Goal: Transaction & Acquisition: Book appointment/travel/reservation

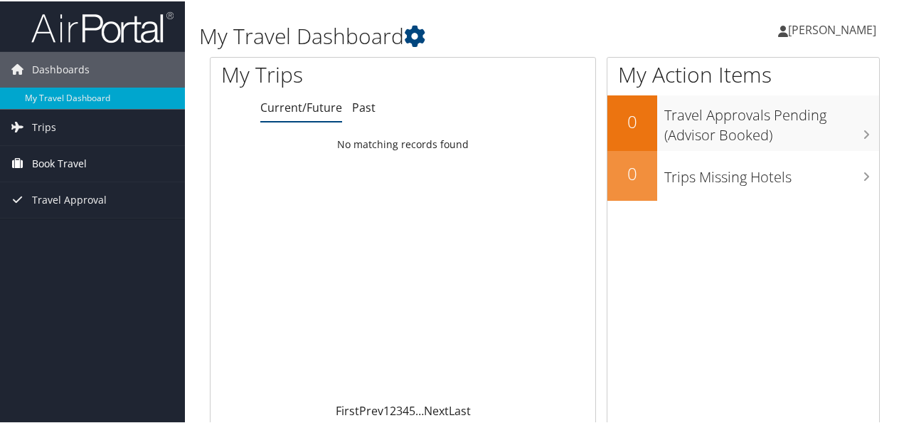
click at [87, 166] on link "Book Travel" at bounding box center [92, 162] width 185 height 36
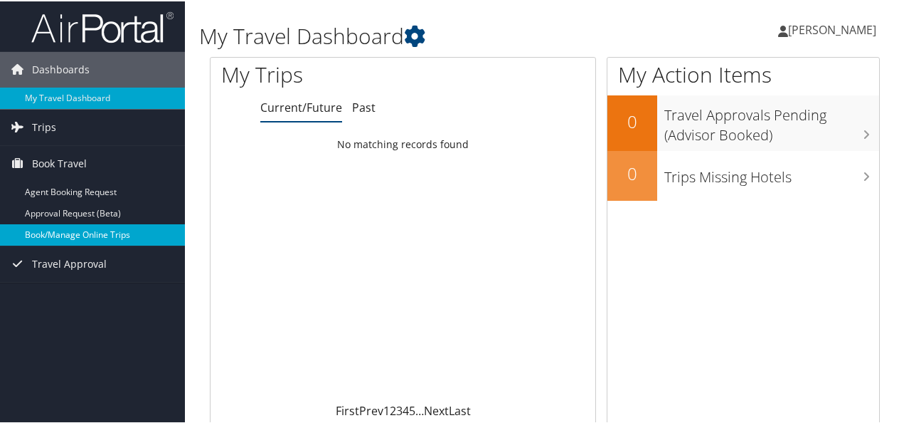
click at [80, 232] on link "Book/Manage Online Trips" at bounding box center [92, 233] width 185 height 21
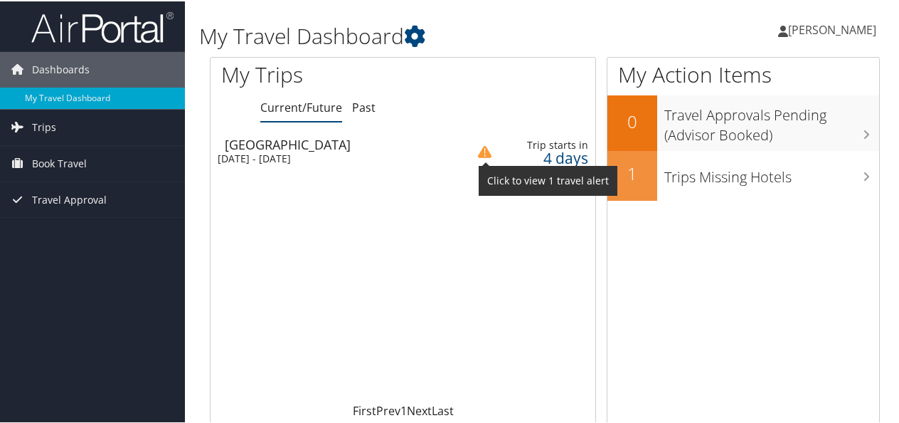
click at [486, 152] on img at bounding box center [485, 151] width 14 height 14
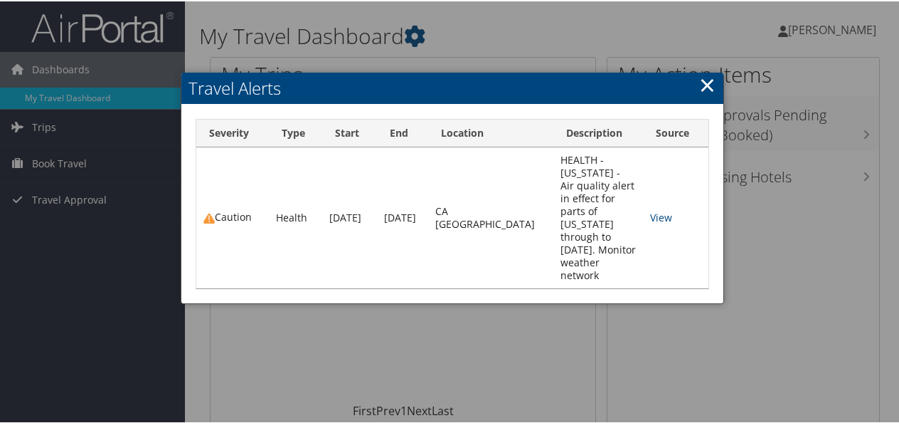
click at [705, 87] on link "×" at bounding box center [707, 83] width 16 height 28
